Goal: Navigation & Orientation: Find specific page/section

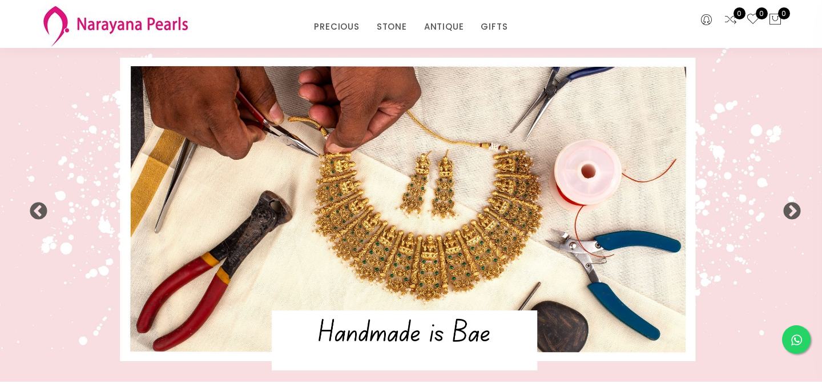
select select "INR"
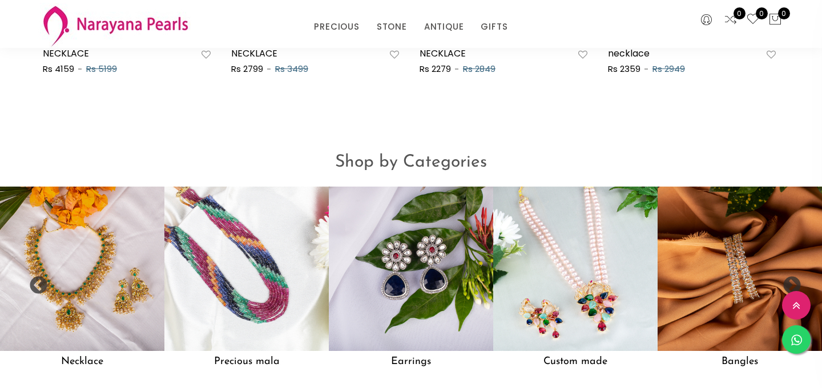
scroll to position [841, 0]
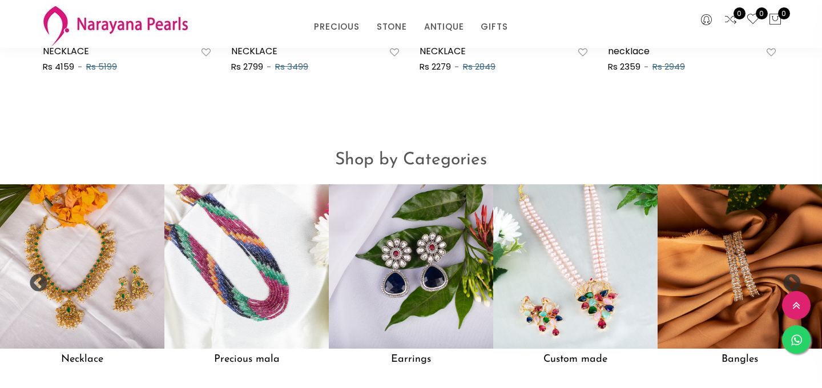
click at [563, 133] on div "Shop by Categories" at bounding box center [411, 156] width 822 height 56
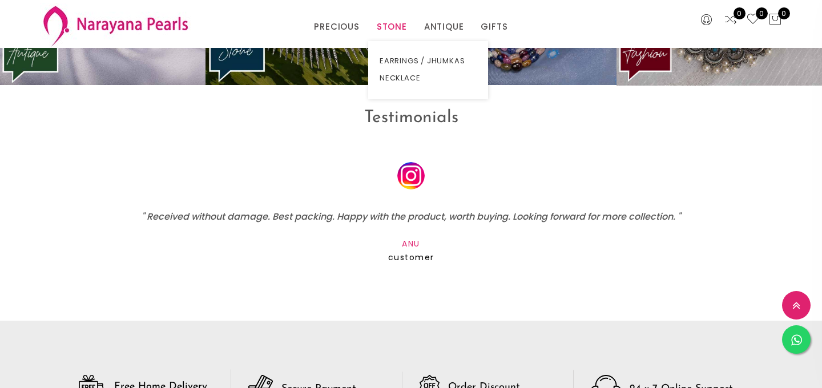
scroll to position [1609, 0]
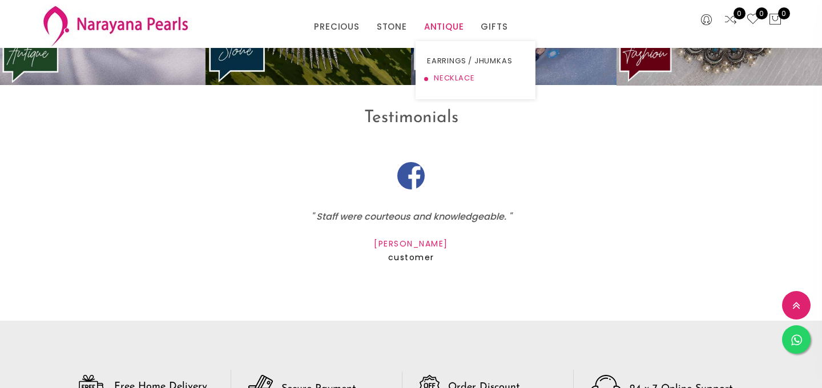
click at [450, 78] on link "NECKLACE" at bounding box center [475, 78] width 97 height 17
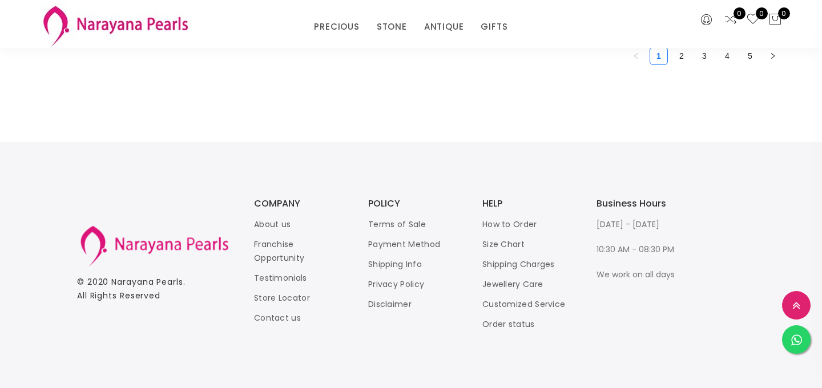
scroll to position [1459, 0]
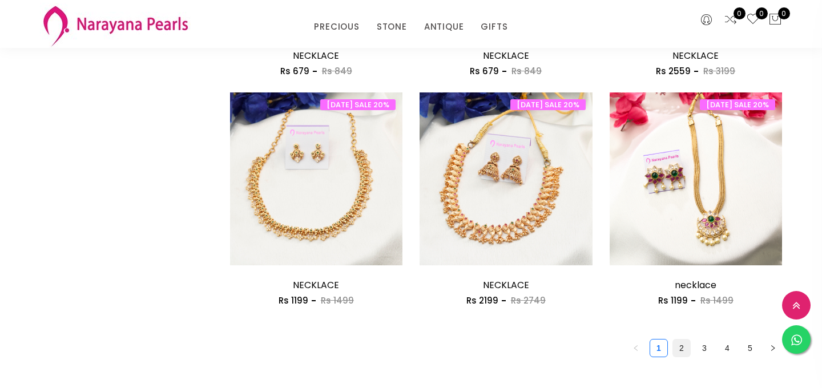
click at [678, 348] on link "2" at bounding box center [681, 348] width 17 height 17
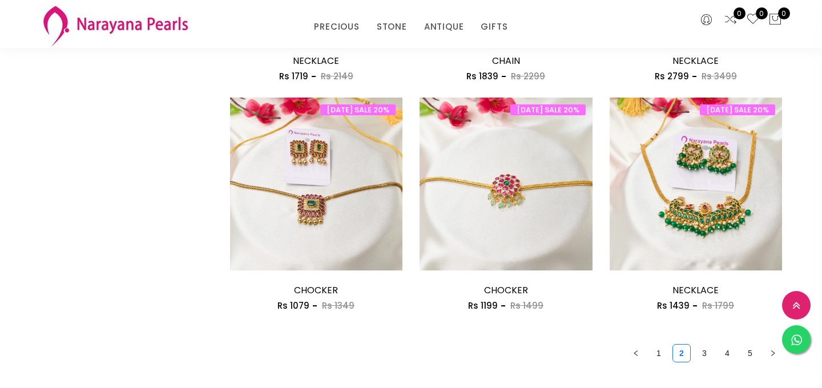
scroll to position [1457, 0]
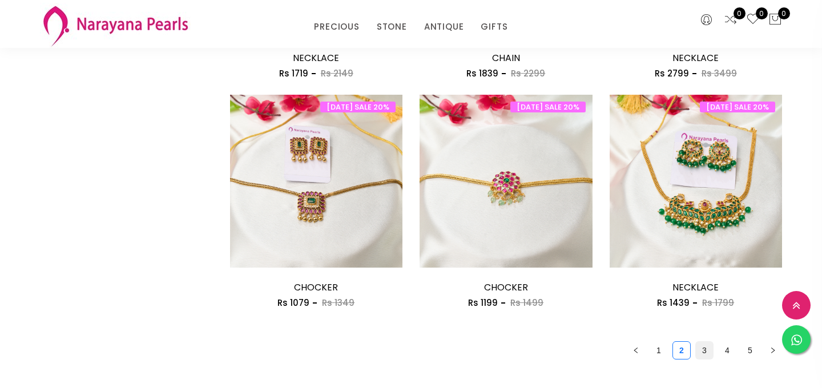
click at [705, 348] on link "3" at bounding box center [704, 350] width 17 height 17
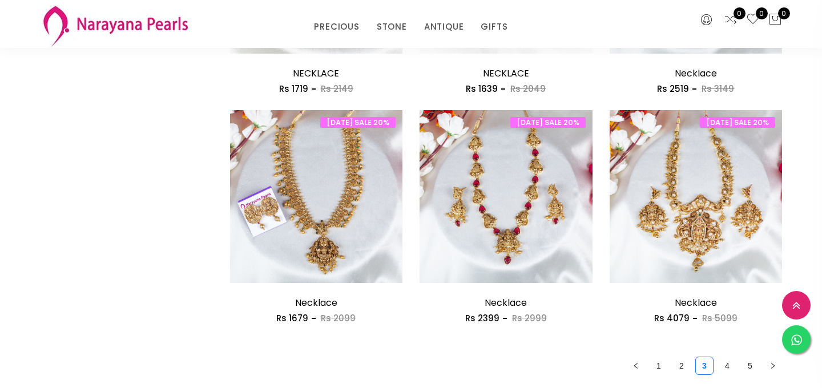
scroll to position [1445, 0]
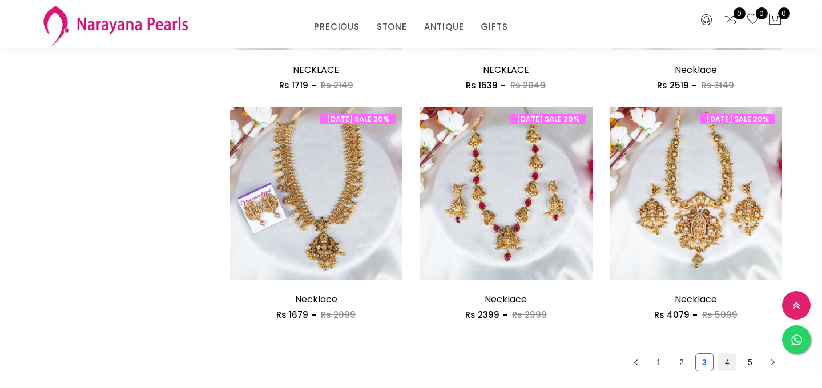
click at [722, 360] on link "4" at bounding box center [726, 362] width 17 height 17
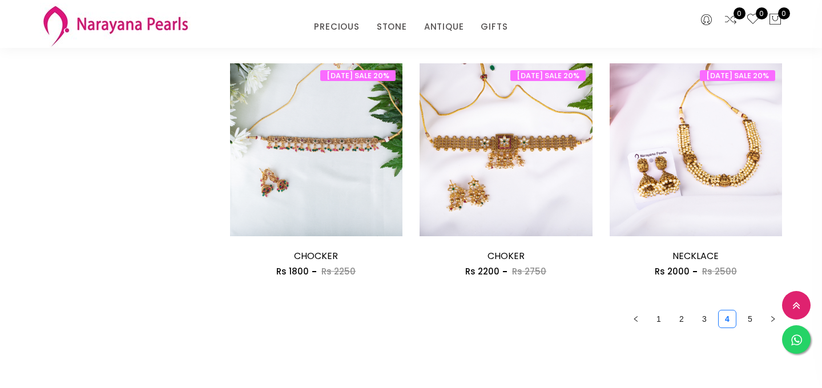
scroll to position [1503, 0]
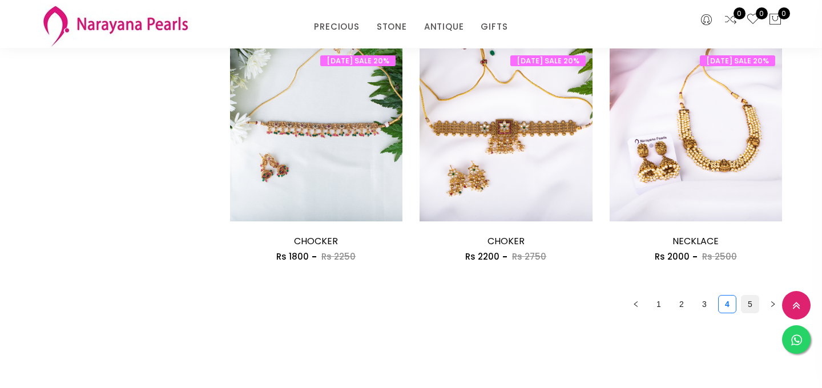
click at [750, 298] on link "5" at bounding box center [749, 304] width 17 height 17
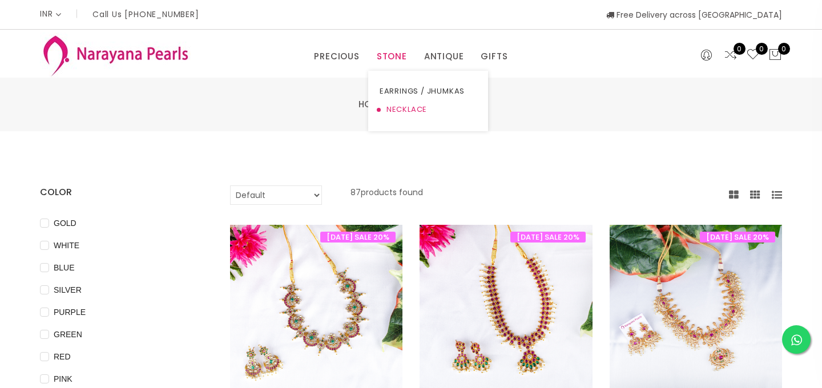
click at [396, 110] on link "NECKLACE" at bounding box center [427, 109] width 97 height 18
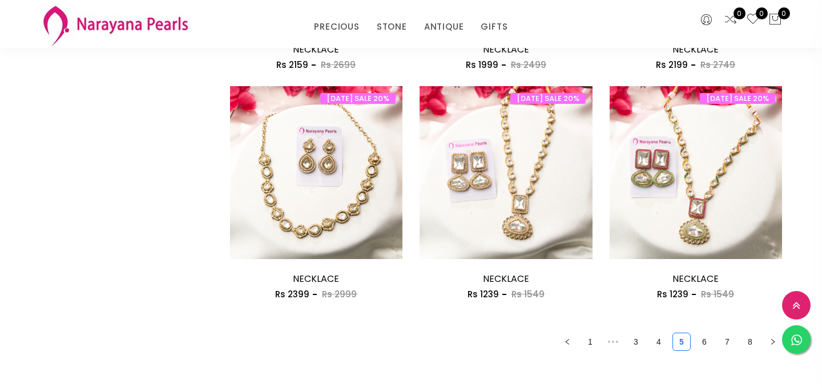
scroll to position [1542, 0]
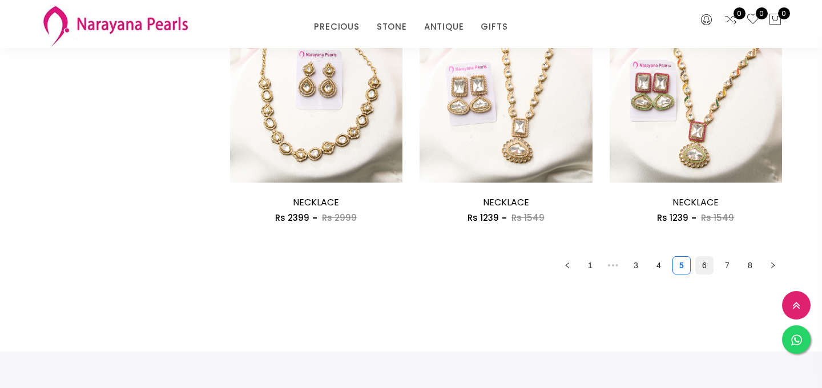
click at [707, 269] on link "6" at bounding box center [704, 265] width 17 height 17
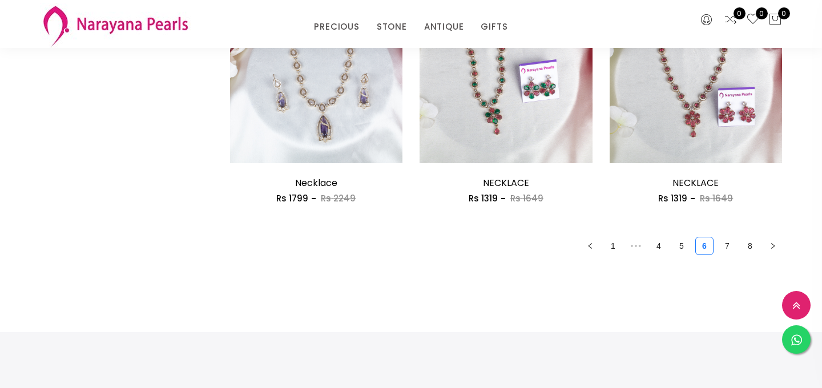
scroll to position [1562, 0]
click at [730, 241] on link "7" at bounding box center [726, 245] width 17 height 17
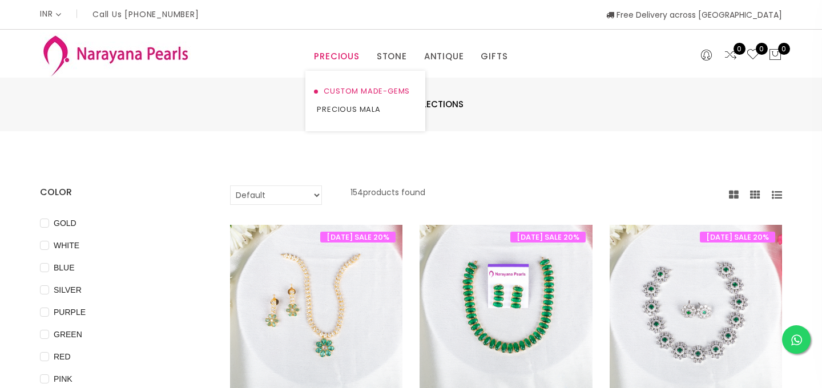
click at [333, 90] on link "CUSTOM MADE-GEMS" at bounding box center [365, 91] width 97 height 18
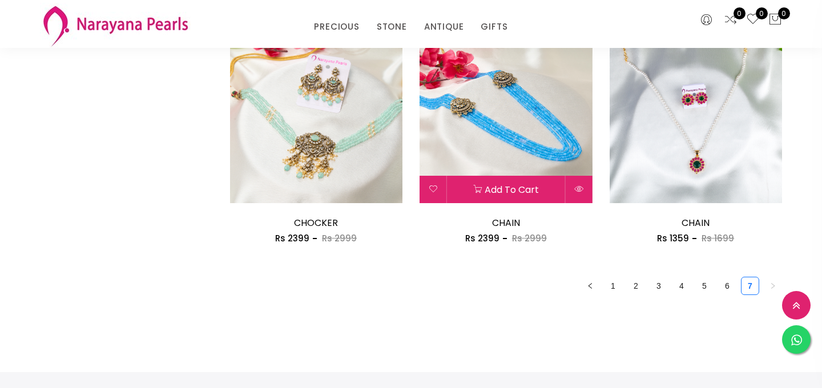
scroll to position [1630, 0]
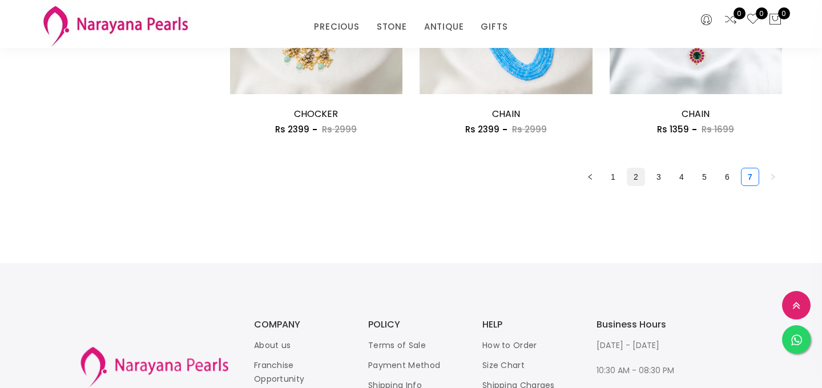
click at [636, 175] on link "2" at bounding box center [635, 176] width 17 height 17
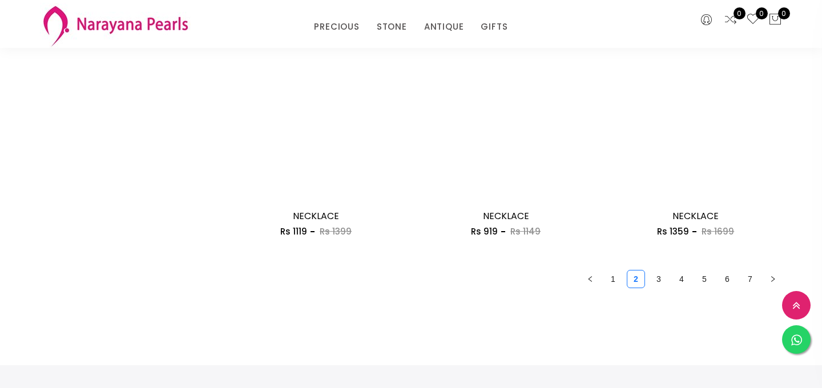
scroll to position [1666, 0]
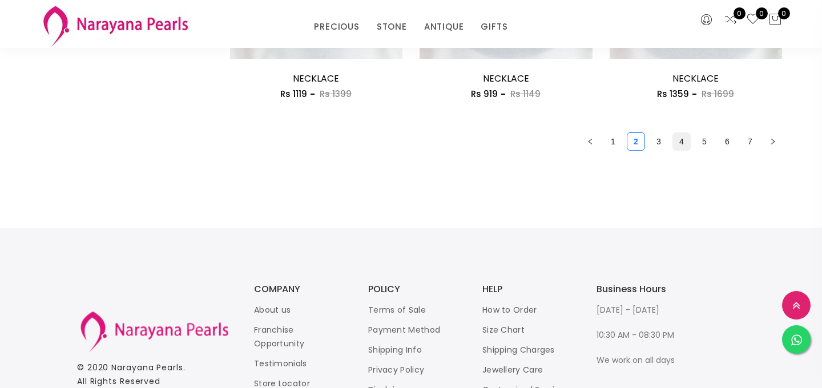
click at [678, 142] on link "4" at bounding box center [681, 141] width 17 height 17
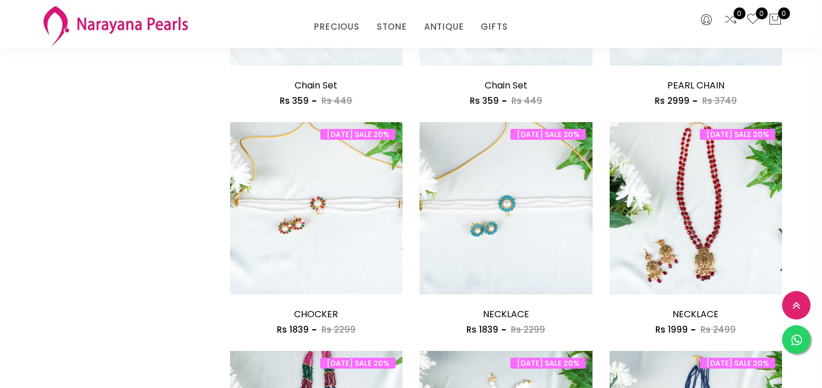
scroll to position [1370, 0]
